Goal: Information Seeking & Learning: Learn about a topic

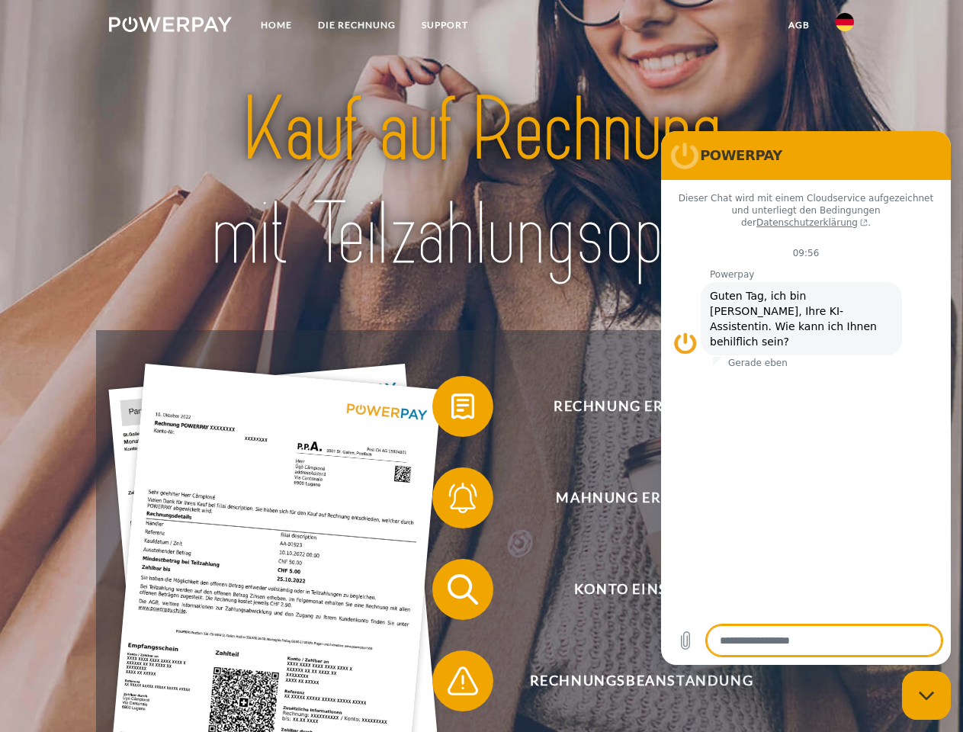
click at [170, 27] on img at bounding box center [170, 24] width 123 height 15
click at [845, 27] on img at bounding box center [845, 22] width 18 height 18
click at [799, 25] on link "agb" at bounding box center [799, 24] width 47 height 27
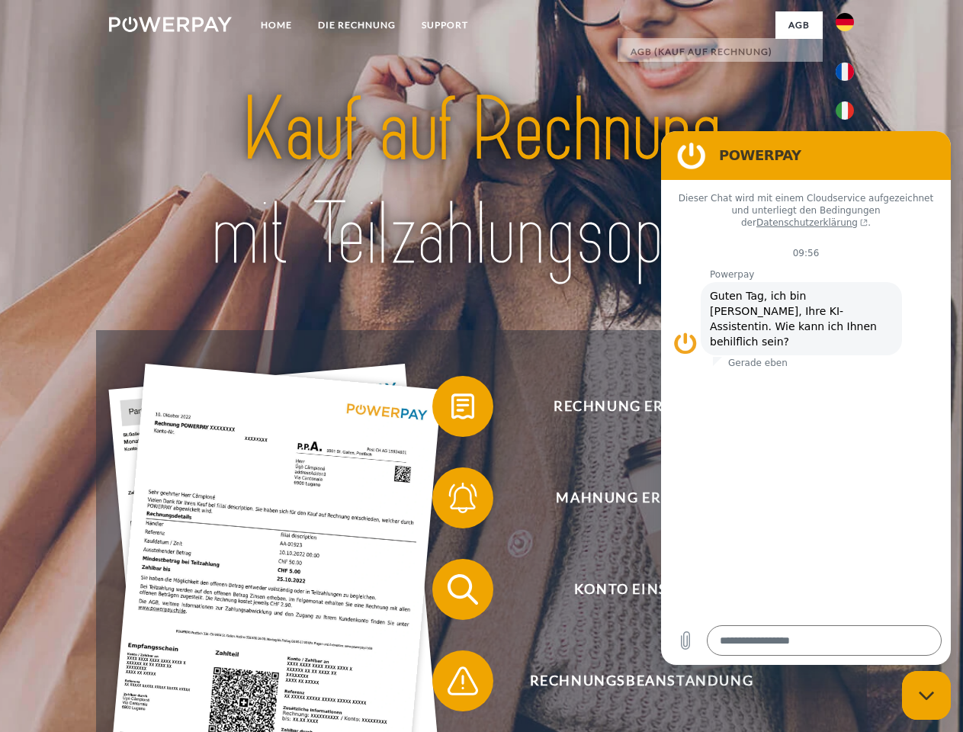
click at [452, 410] on span at bounding box center [440, 406] width 76 height 76
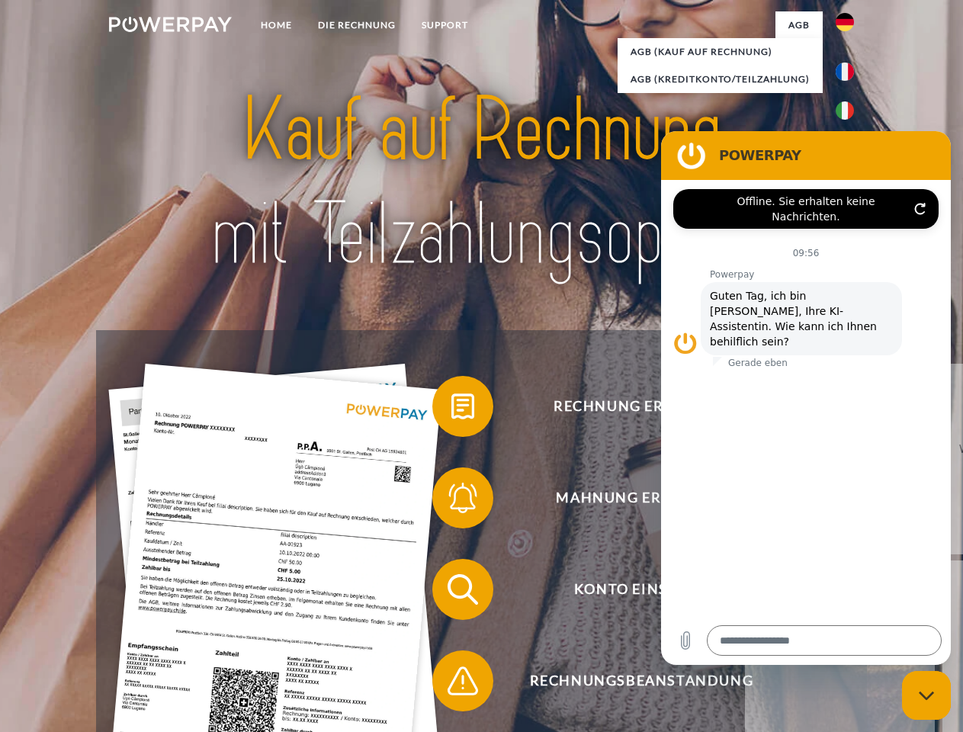
click at [452, 501] on span at bounding box center [440, 498] width 76 height 76
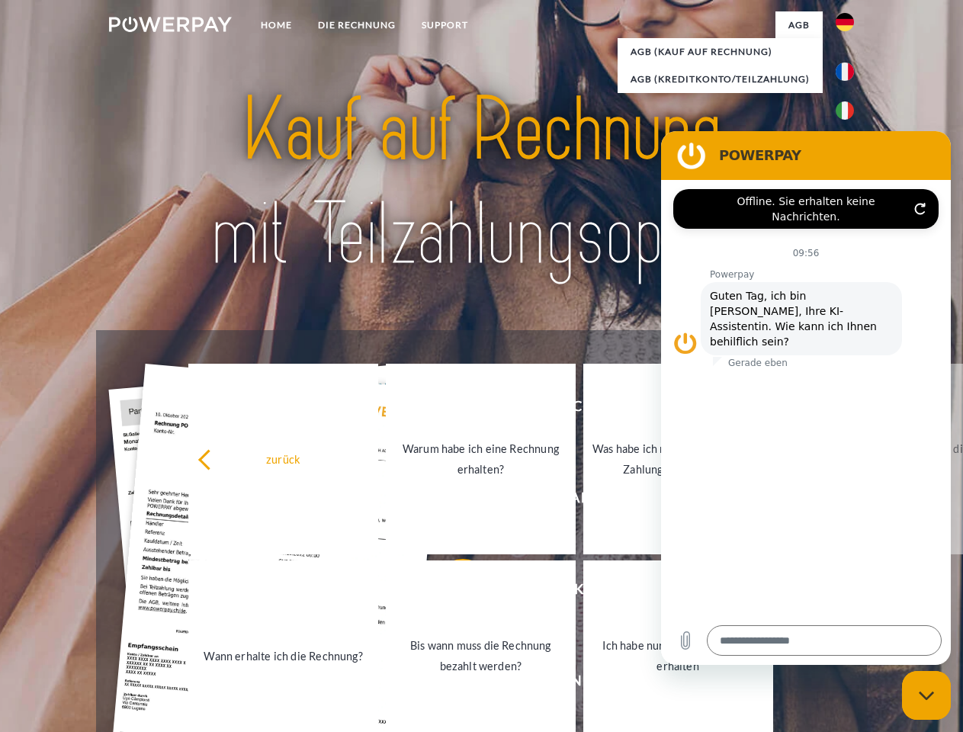
click at [452, 593] on link "Bis wann muss die Rechnung bezahlt werden?" at bounding box center [481, 656] width 190 height 191
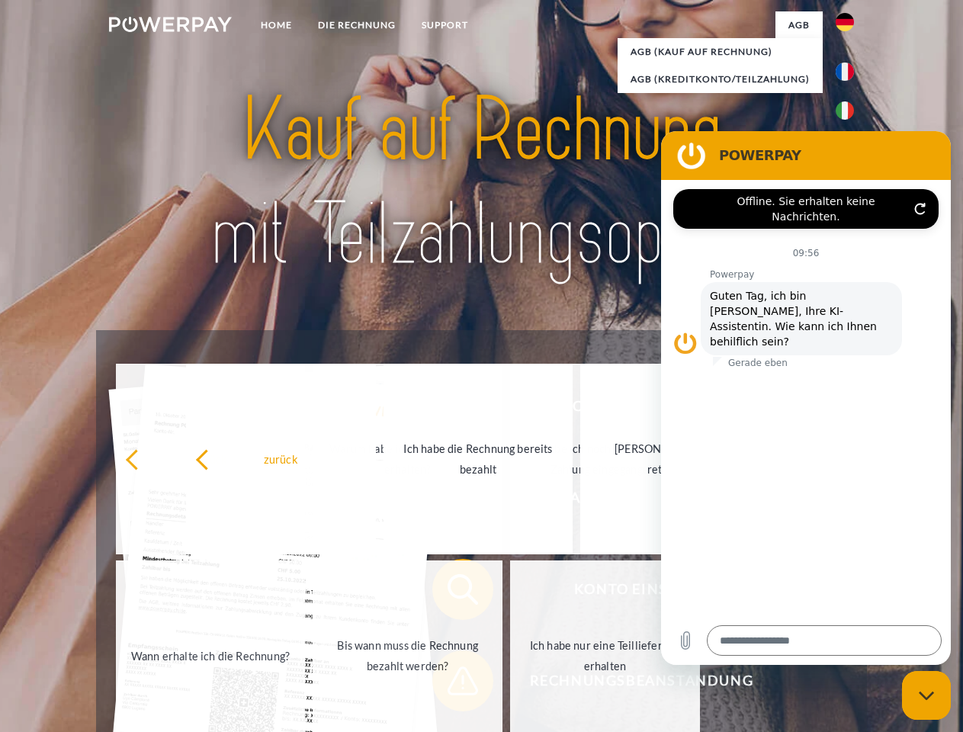
click at [452, 684] on span at bounding box center [440, 681] width 76 height 76
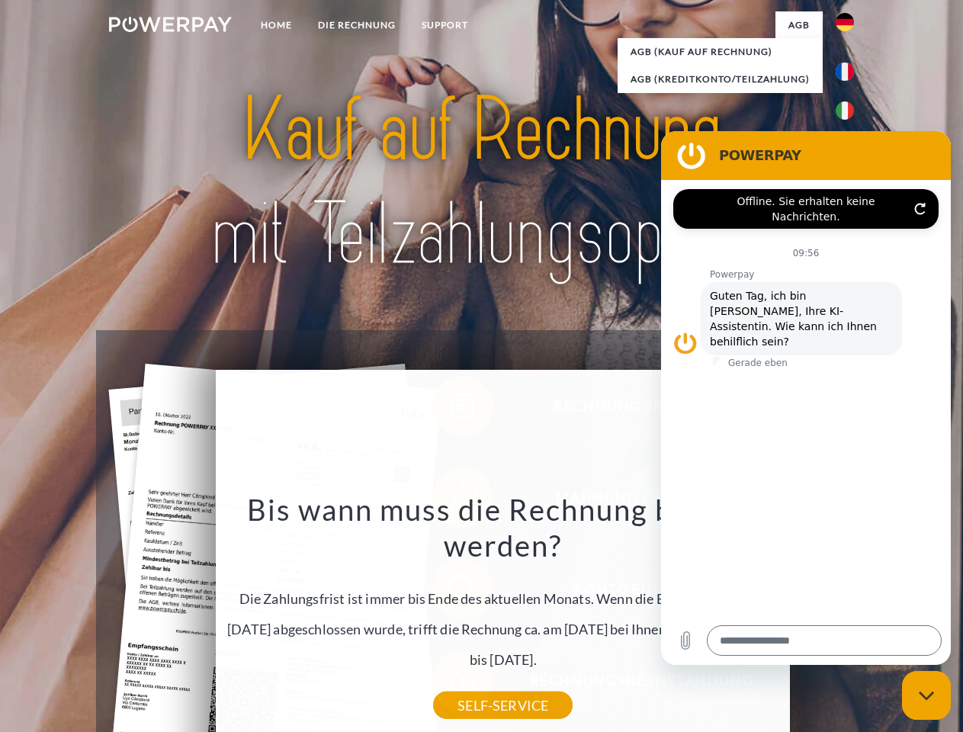
click at [927, 696] on icon "Messaging-Fenster schließen" at bounding box center [927, 696] width 16 height 10
type textarea "*"
